Goal: Communication & Community: Answer question/provide support

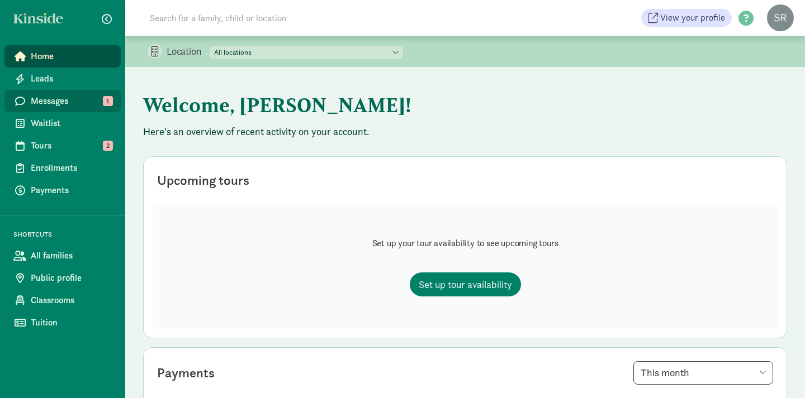
click at [84, 97] on span "Messages" at bounding box center [71, 100] width 81 height 13
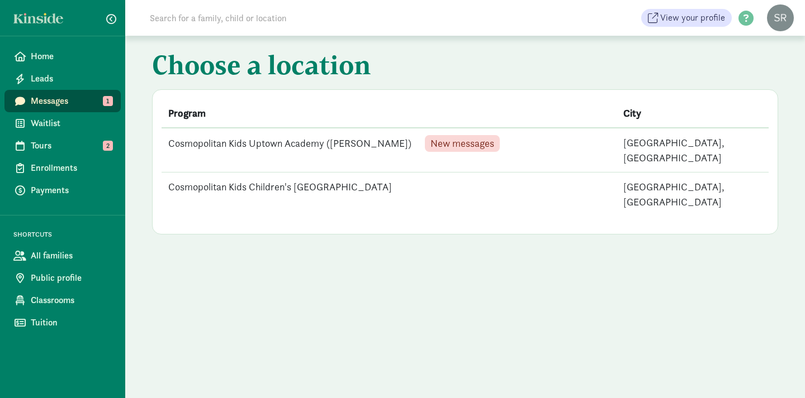
click at [297, 143] on td "Cosmopolitan Kids Uptown Academy ([PERSON_NAME]) New messages" at bounding box center [389, 150] width 455 height 45
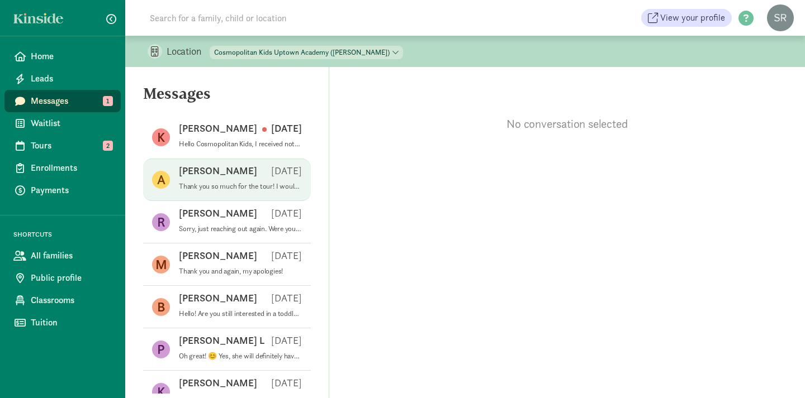
click at [227, 175] on div "[PERSON_NAME] [DATE]" at bounding box center [240, 173] width 123 height 18
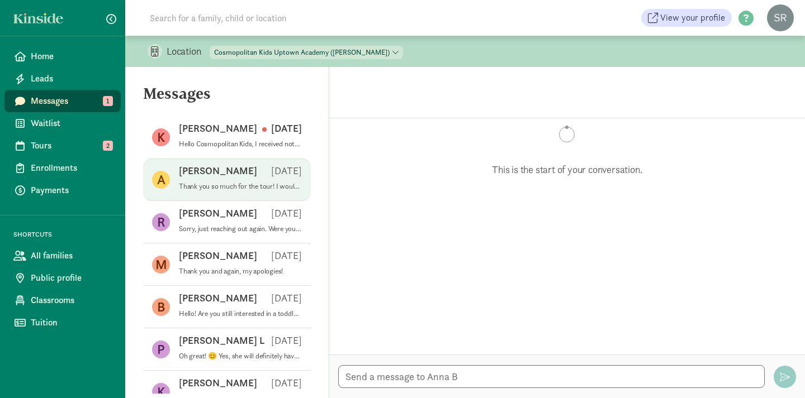
scroll to position [224, 0]
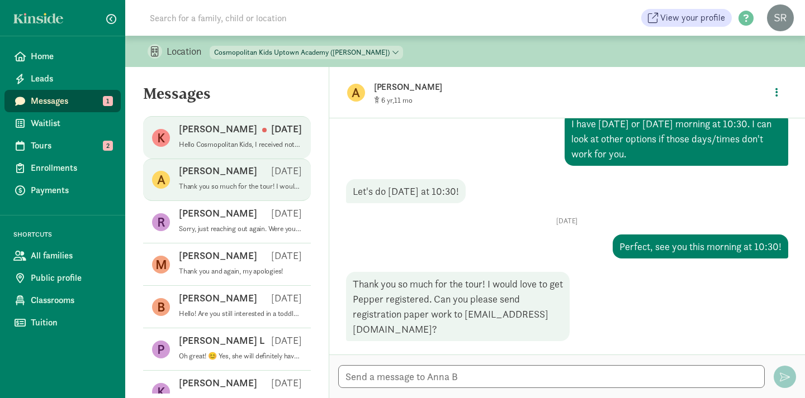
click at [237, 134] on div "[PERSON_NAME] [DATE]" at bounding box center [240, 131] width 123 height 18
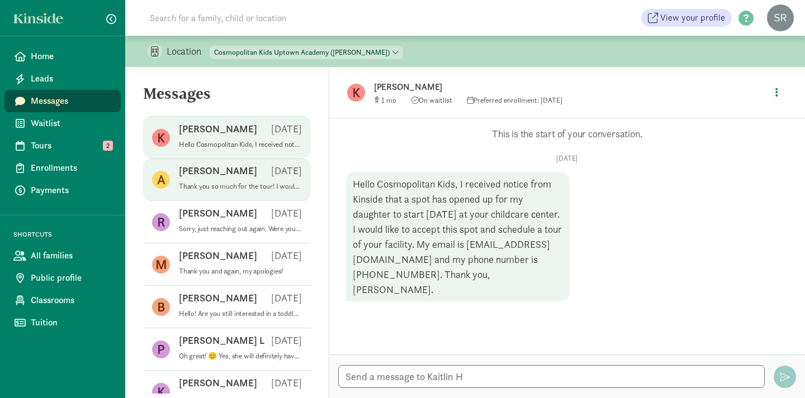
click at [240, 170] on div "[PERSON_NAME] [DATE]" at bounding box center [240, 173] width 123 height 18
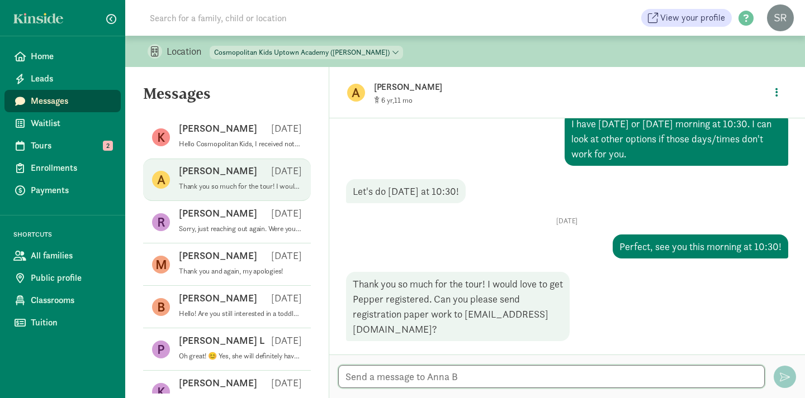
click at [424, 376] on textarea at bounding box center [551, 377] width 426 height 23
type textarea "We are looking forward to seeing [PERSON_NAME] again [DATE]!:)"
click at [785, 373] on span "button" at bounding box center [785, 377] width 10 height 10
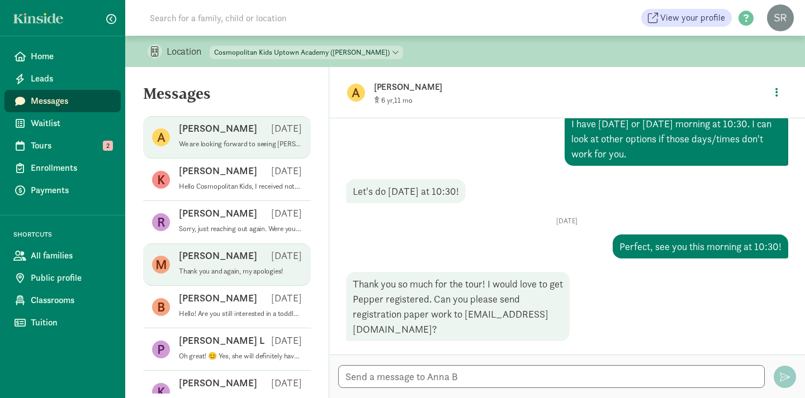
scroll to position [295, 0]
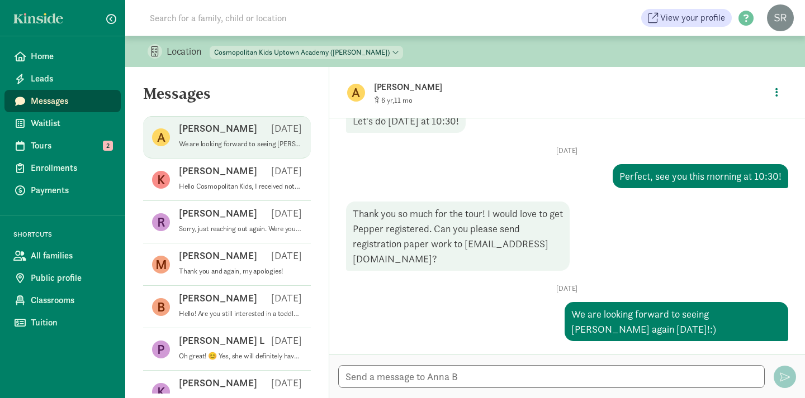
click at [219, 136] on div "[PERSON_NAME] [DATE]" at bounding box center [240, 131] width 123 height 18
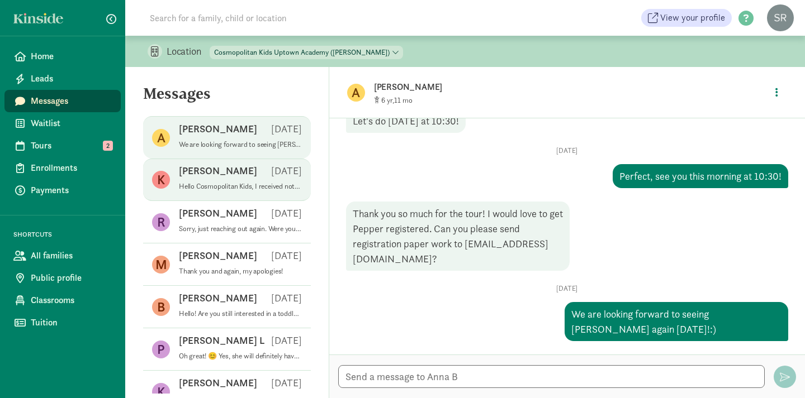
click at [213, 175] on p "[PERSON_NAME]" at bounding box center [218, 170] width 78 height 13
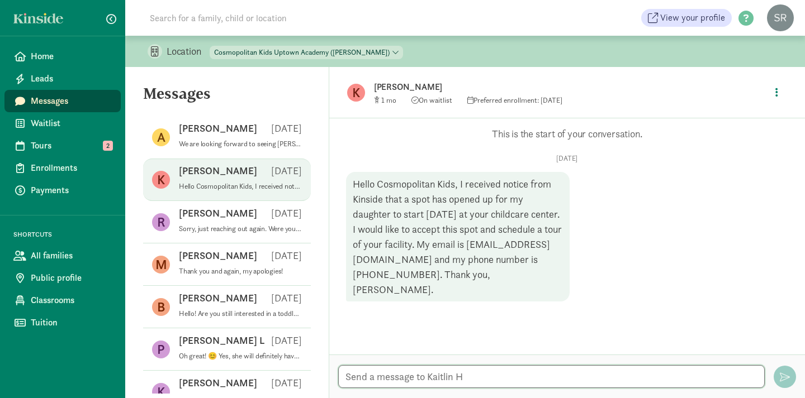
click at [438, 372] on textarea at bounding box center [551, 377] width 426 height 23
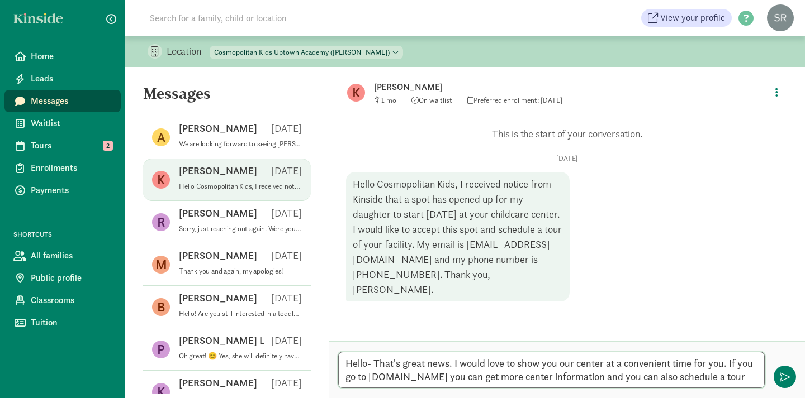
scroll to position [0, 0]
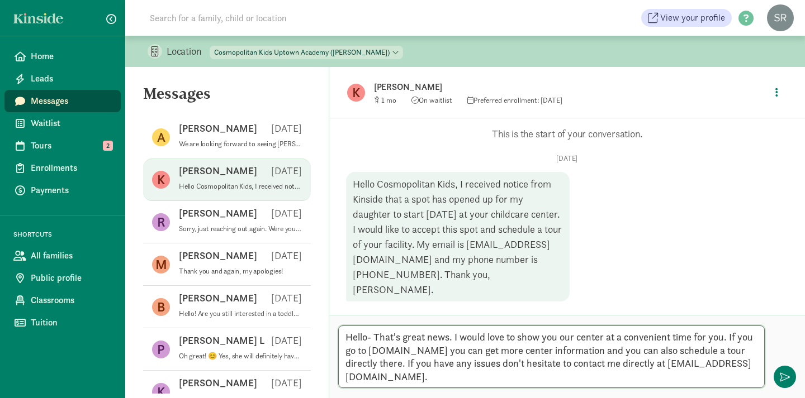
click at [521, 362] on textarea "Hello- That's great news. I would love to show you our center at a convenient t…" at bounding box center [551, 357] width 426 height 63
drag, startPoint x: 665, startPoint y: 361, endPoint x: 599, endPoint y: 361, distance: 66.5
click at [599, 361] on textarea "Hello- That's great news. I would love to show you our center at a convenient t…" at bounding box center [551, 357] width 426 height 63
click at [540, 376] on textarea "Hello- That's great news. I would love to show you our center at a convenient t…" at bounding box center [551, 357] width 426 height 63
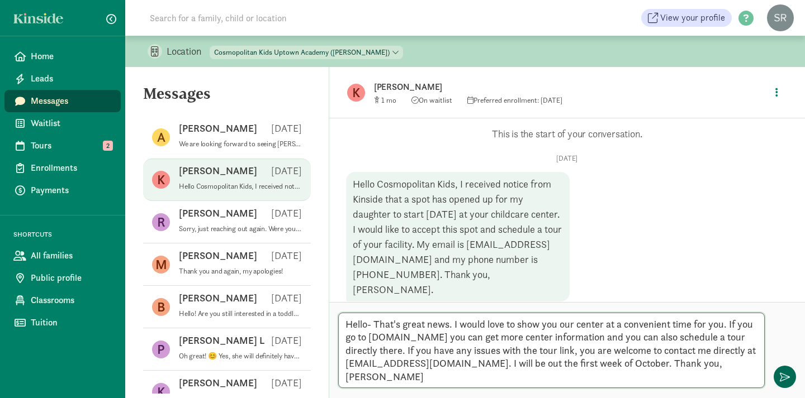
type textarea "Hello- That's great news. I would love to show you our center at a convenient t…"
click at [785, 373] on span "button" at bounding box center [785, 377] width 10 height 10
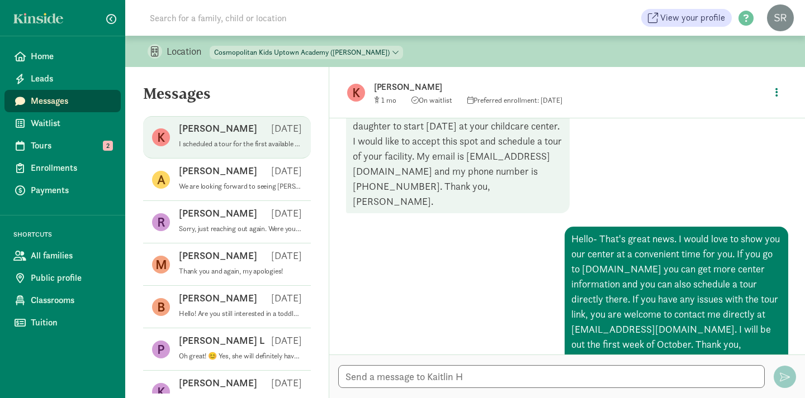
scroll to position [186, 0]
